Goal: Information Seeking & Learning: Learn about a topic

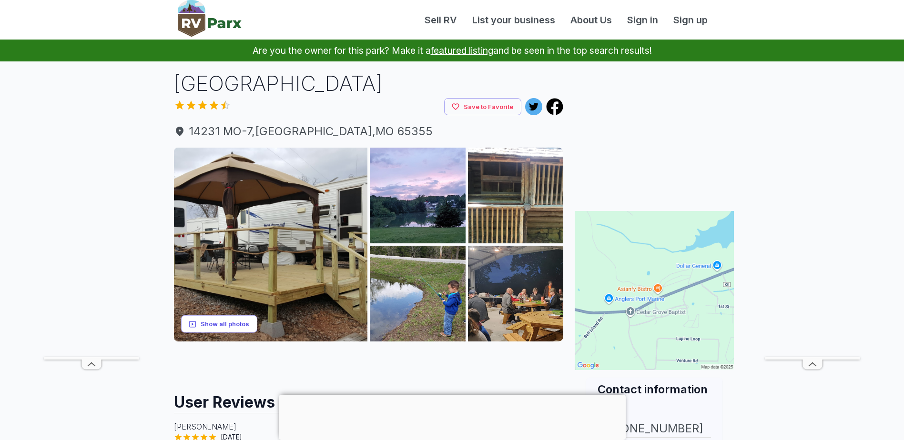
click at [237, 321] on button "Show all photos" at bounding box center [219, 324] width 76 height 18
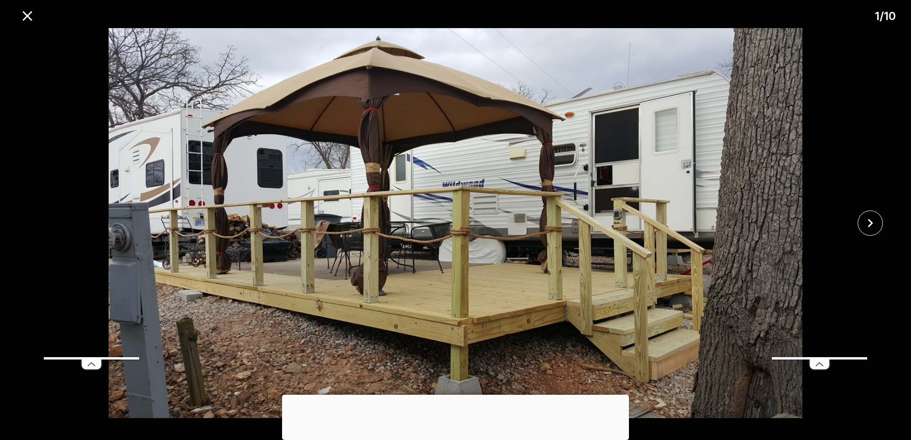
click at [605, 135] on img at bounding box center [455, 223] width 759 height 390
click at [632, 215] on img at bounding box center [455, 223] width 759 height 390
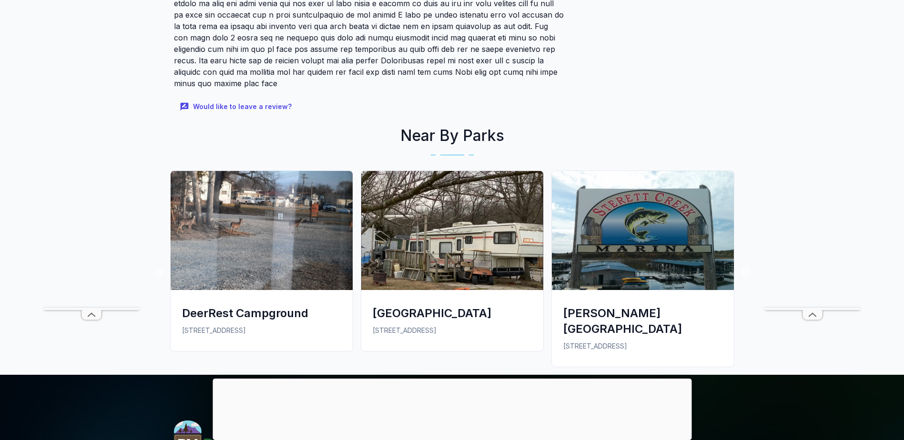
scroll to position [762, 0]
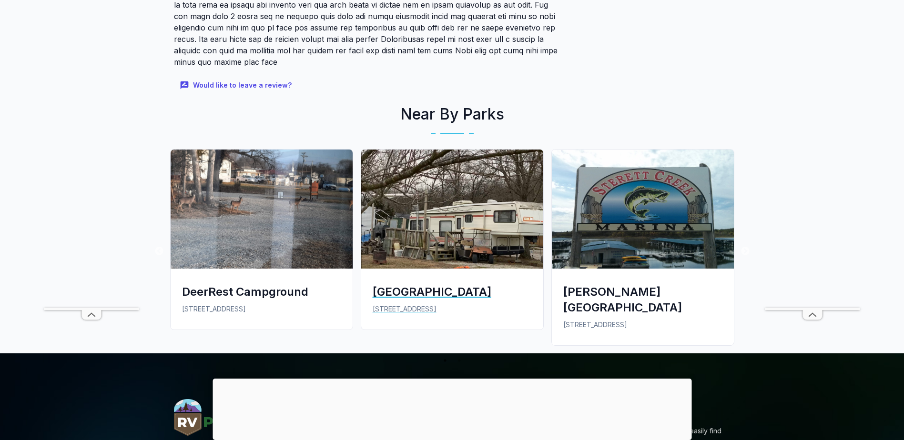
click at [424, 221] on img at bounding box center [452, 209] width 182 height 119
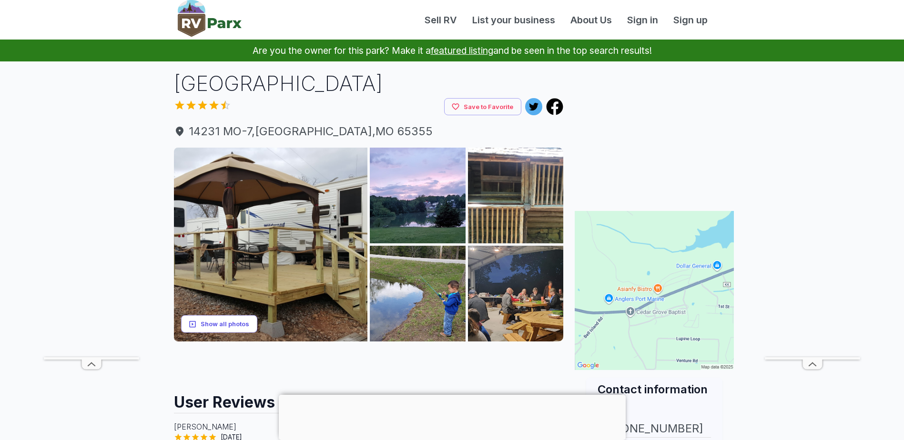
click at [209, 322] on button "Show all photos" at bounding box center [219, 324] width 76 height 18
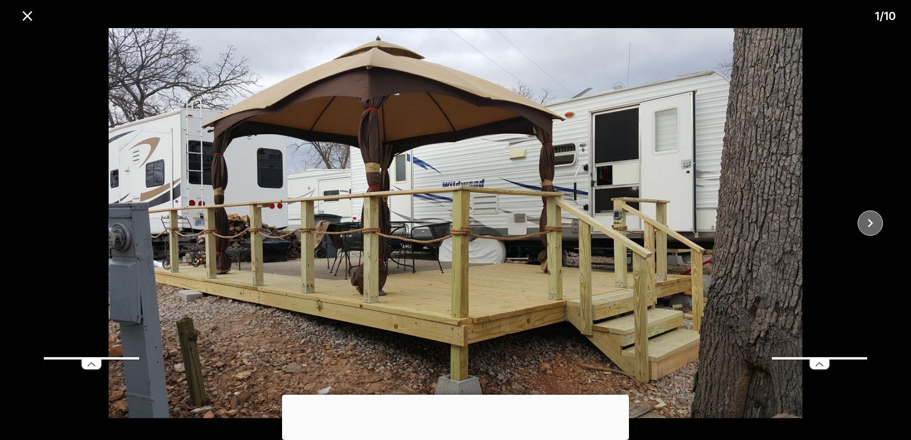
click at [871, 224] on icon "close" at bounding box center [869, 223] width 5 height 9
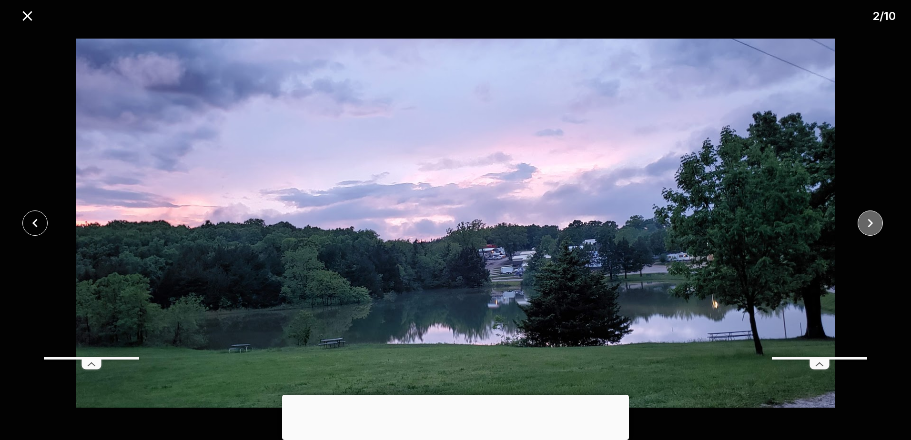
click at [871, 224] on icon "close" at bounding box center [869, 223] width 5 height 9
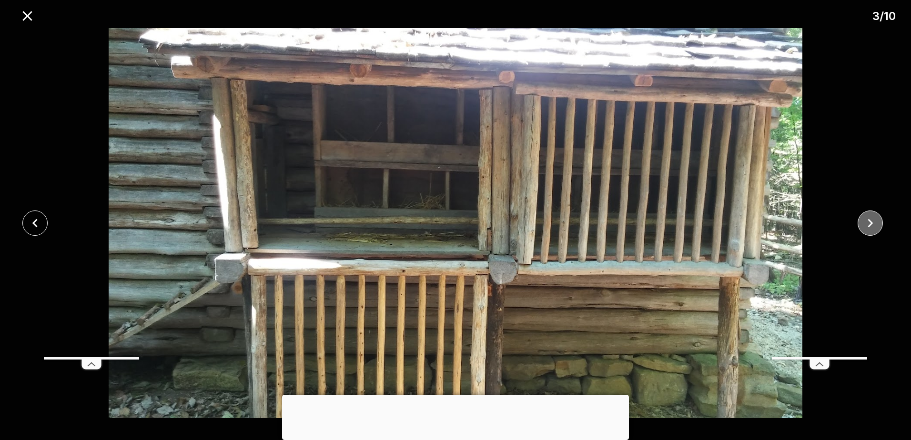
click at [871, 224] on icon "close" at bounding box center [869, 223] width 5 height 9
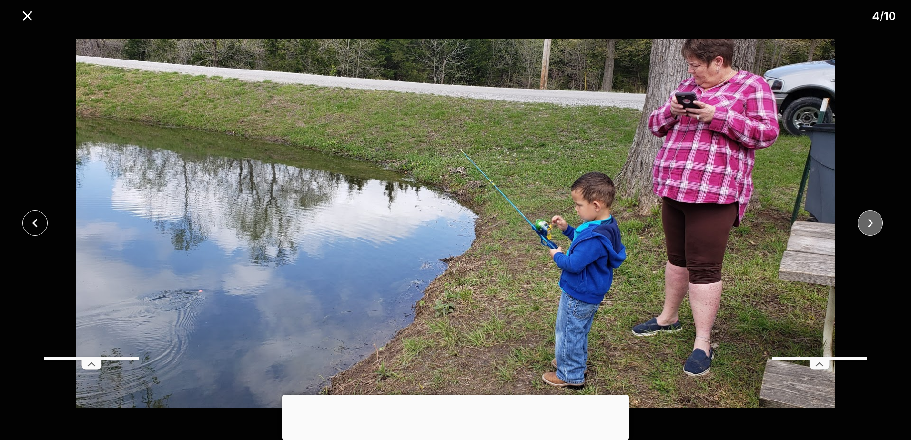
click at [871, 224] on icon "close" at bounding box center [869, 223] width 5 height 9
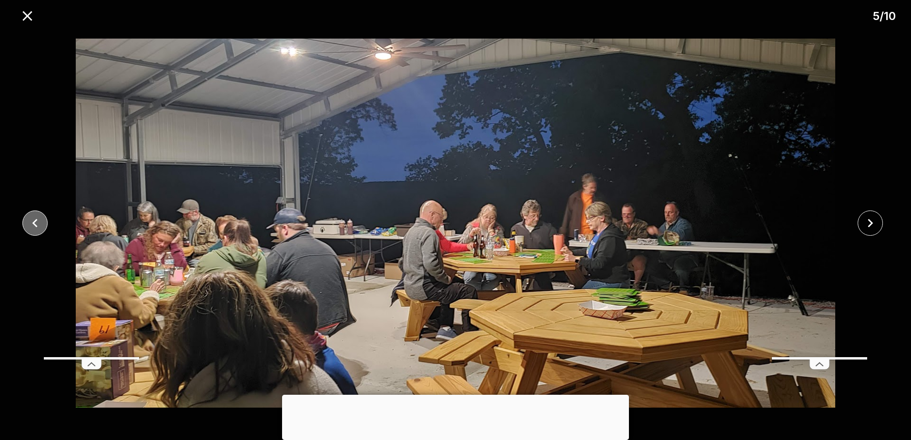
click at [32, 217] on icon "close" at bounding box center [35, 223] width 17 height 17
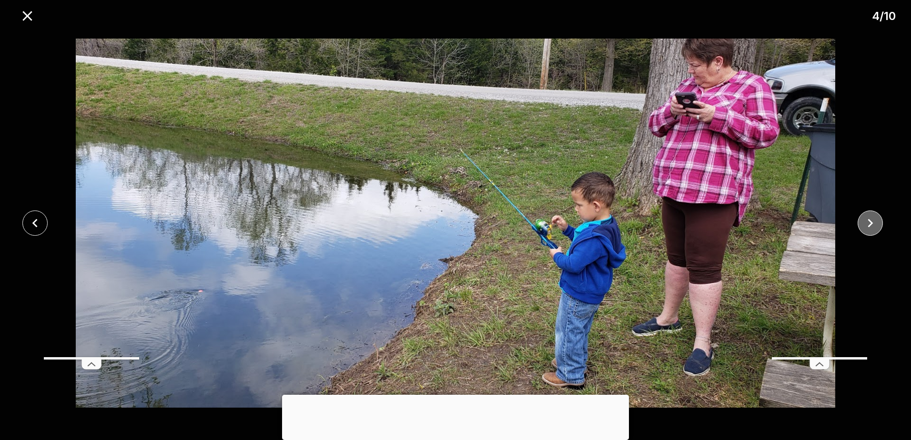
click at [874, 222] on icon "close" at bounding box center [870, 223] width 17 height 17
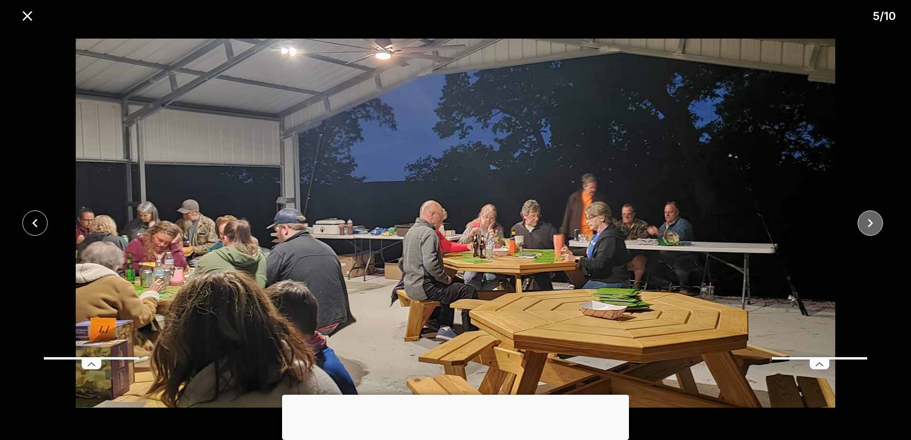
click at [874, 222] on icon "close" at bounding box center [870, 223] width 17 height 17
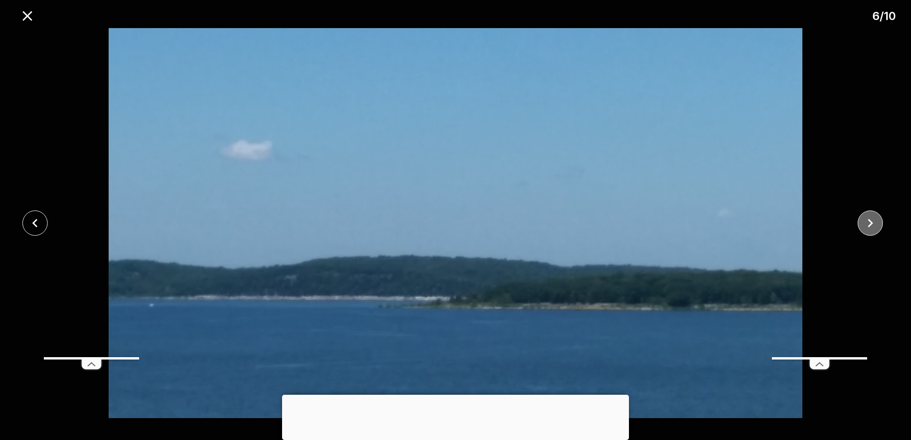
click at [874, 222] on icon "close" at bounding box center [870, 223] width 17 height 17
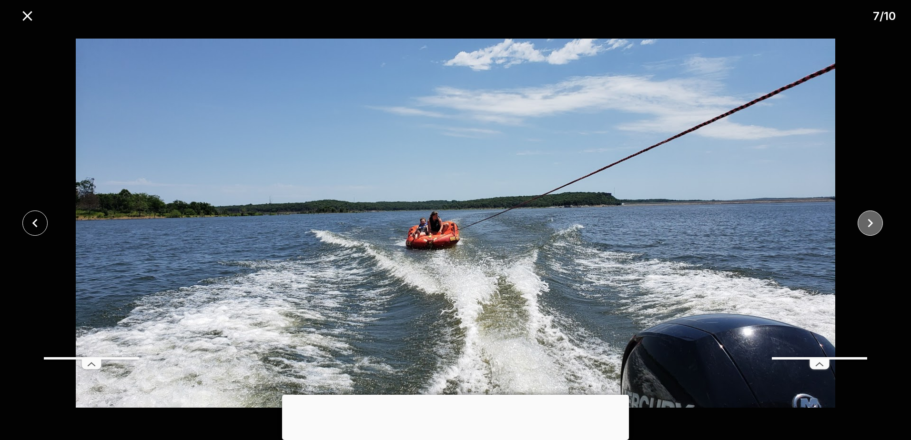
click at [874, 222] on icon "close" at bounding box center [870, 223] width 17 height 17
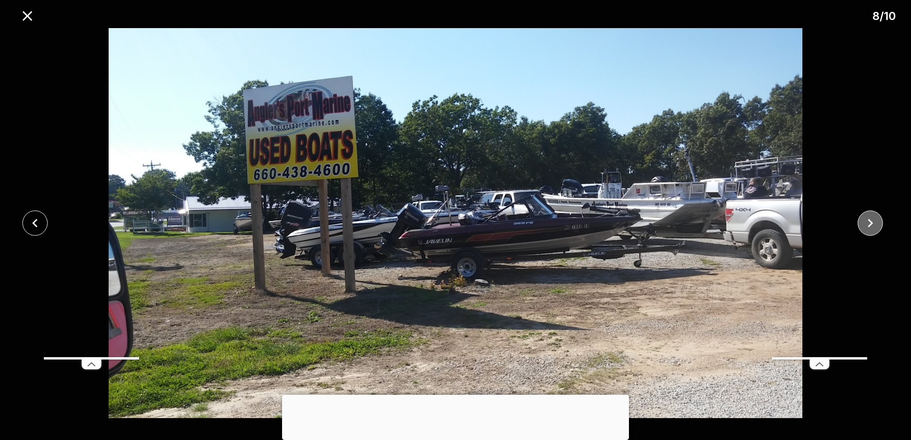
click at [874, 222] on icon "close" at bounding box center [870, 223] width 17 height 17
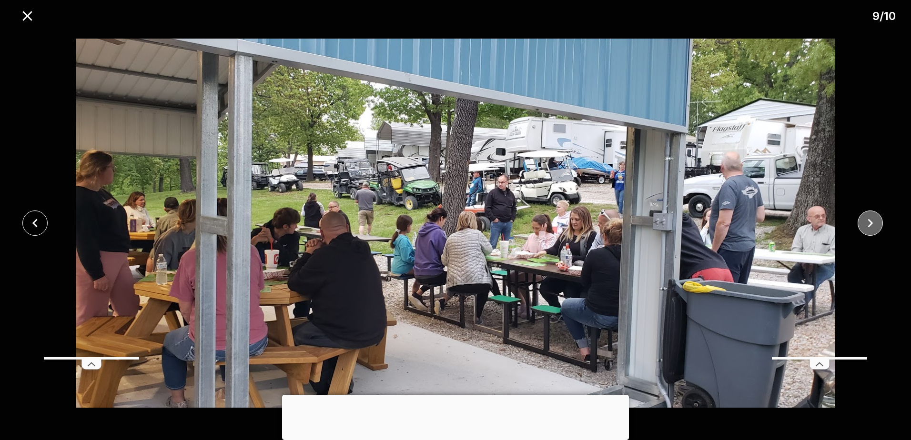
click at [874, 222] on icon "close" at bounding box center [870, 223] width 17 height 17
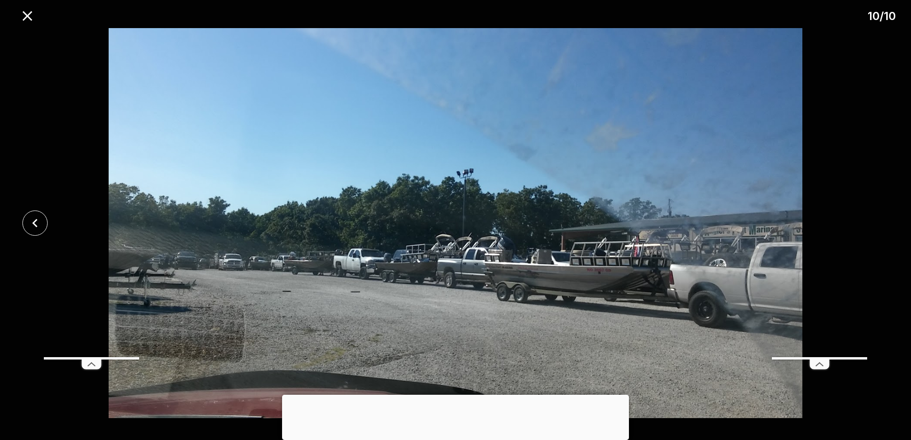
click at [874, 222] on div at bounding box center [455, 223] width 911 height 390
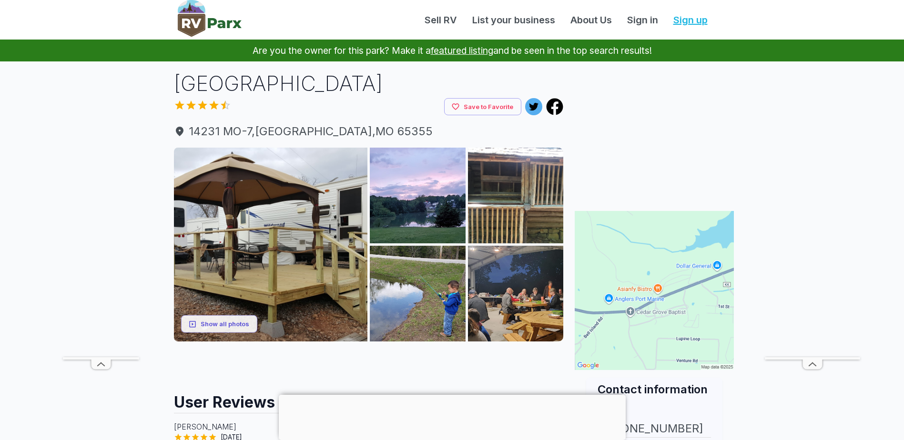
click at [688, 20] on link "Sign up" at bounding box center [690, 20] width 50 height 14
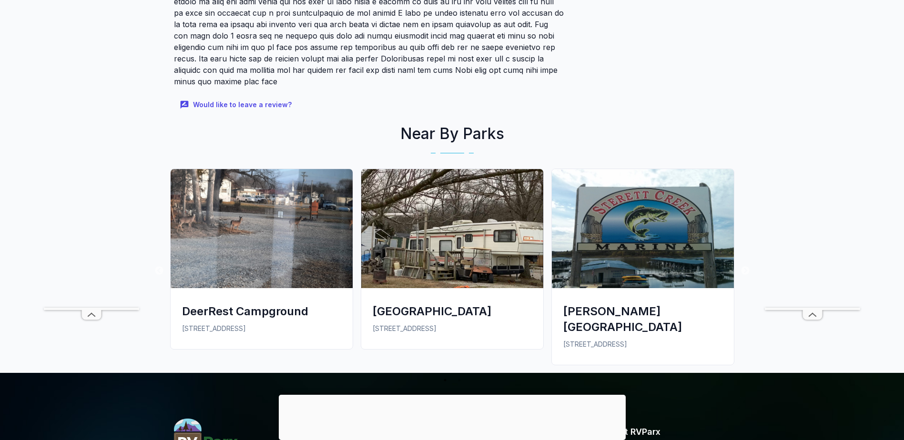
scroll to position [762, 0]
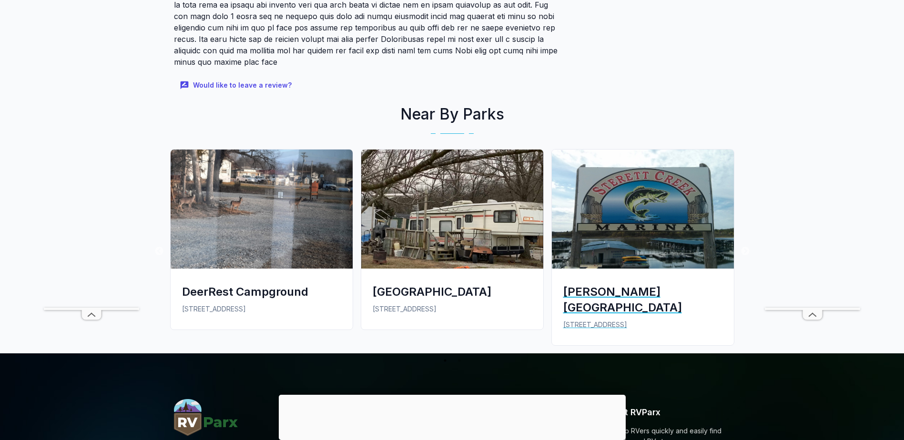
click at [651, 200] on img at bounding box center [643, 209] width 182 height 119
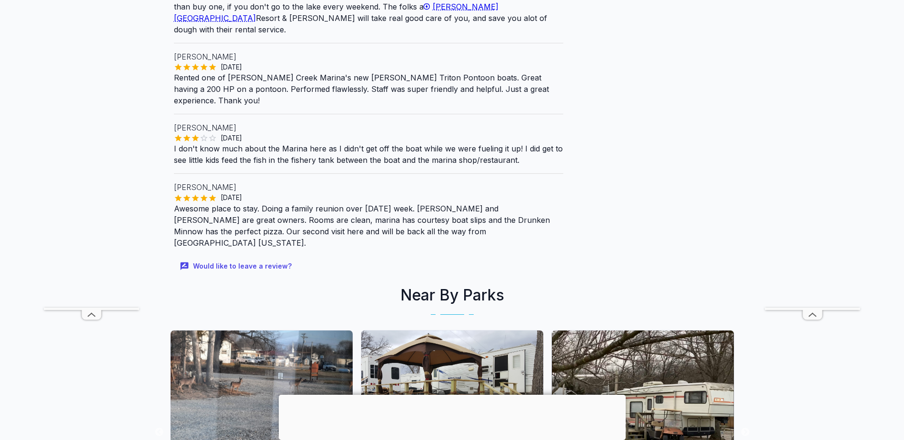
scroll to position [714, 0]
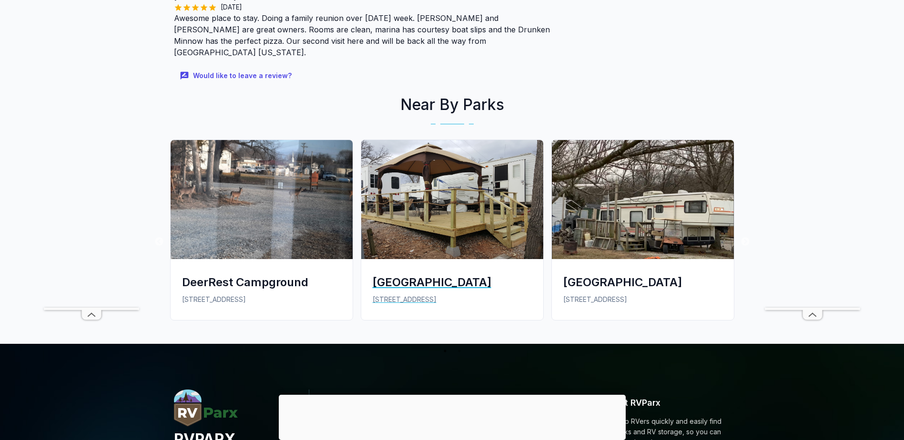
click at [463, 163] on img at bounding box center [452, 199] width 182 height 119
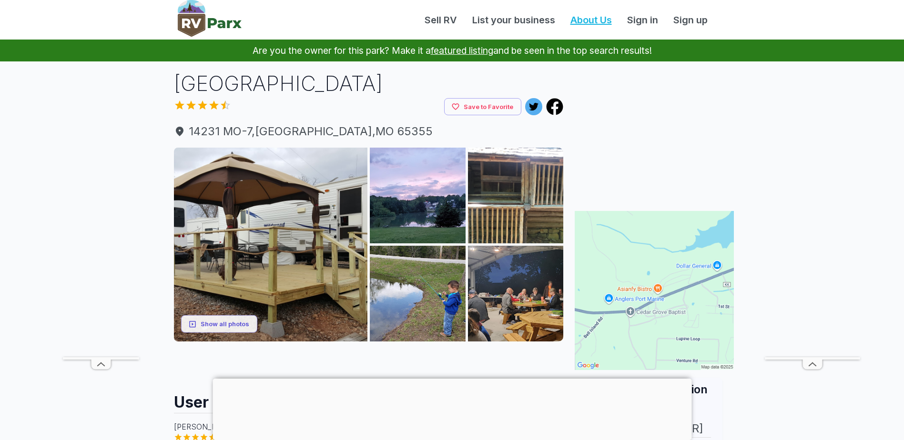
click at [591, 17] on link "About Us" at bounding box center [590, 20] width 57 height 14
drag, startPoint x: 173, startPoint y: 0, endPoint x: 344, endPoint y: 24, distance: 172.6
click at [344, 24] on div "Sell RV List your business About Us Sign in Sign up" at bounding box center [483, 20] width 485 height 14
click at [683, 198] on div at bounding box center [653, 195] width 159 height 15
